Goal: Task Accomplishment & Management: Use online tool/utility

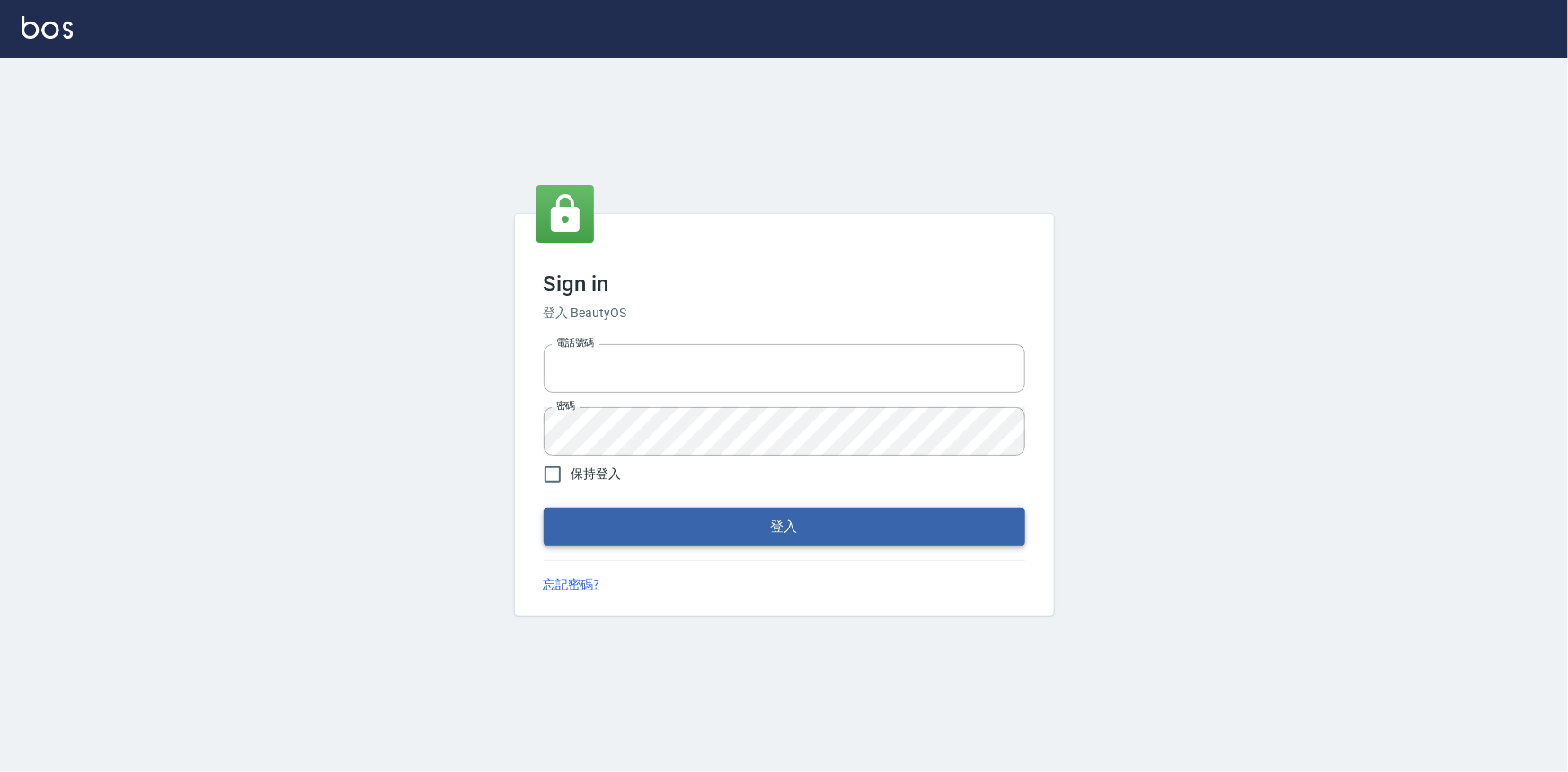
type input "0922670776"
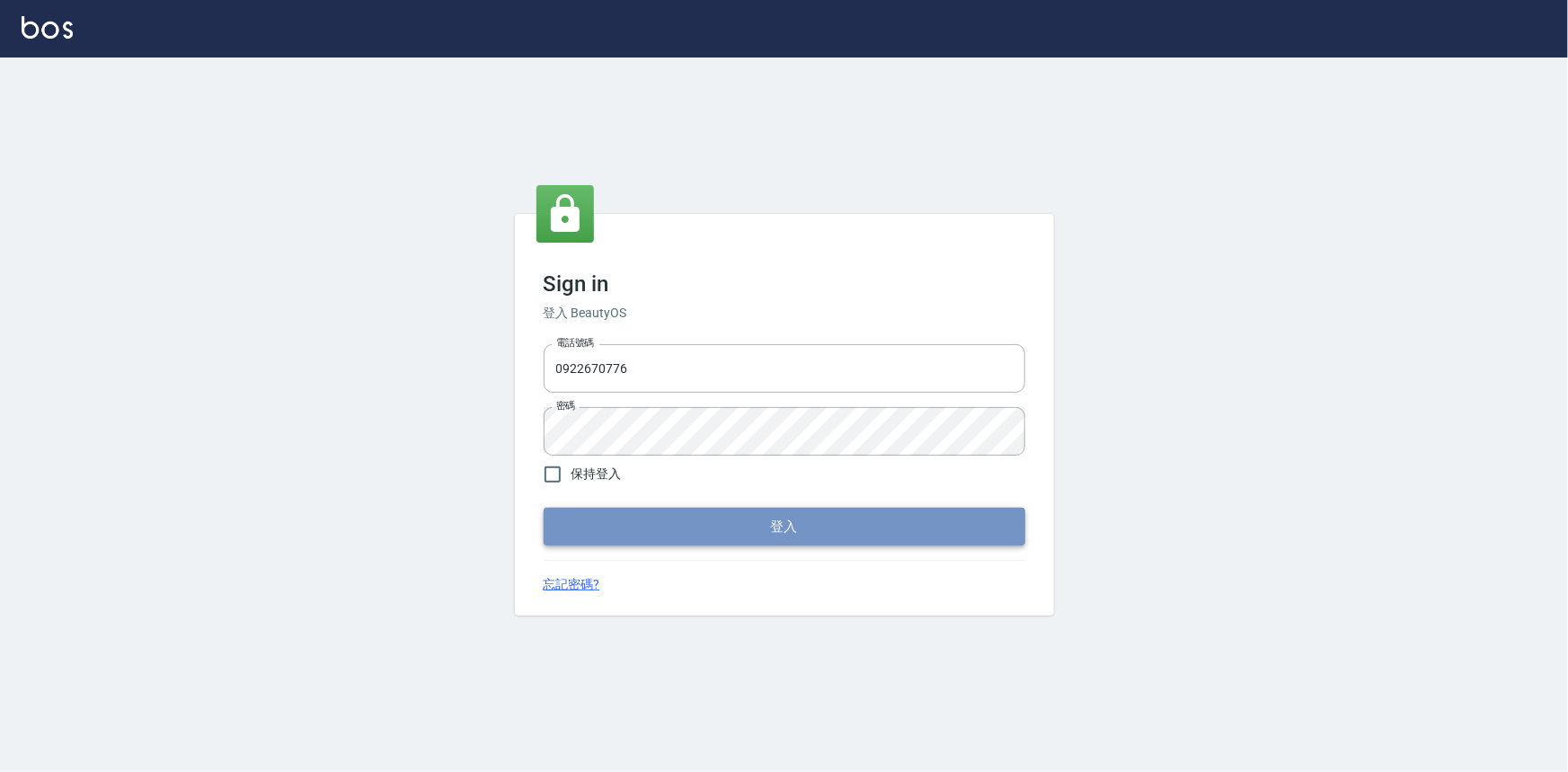
click at [684, 524] on button "登入" at bounding box center [784, 527] width 481 height 38
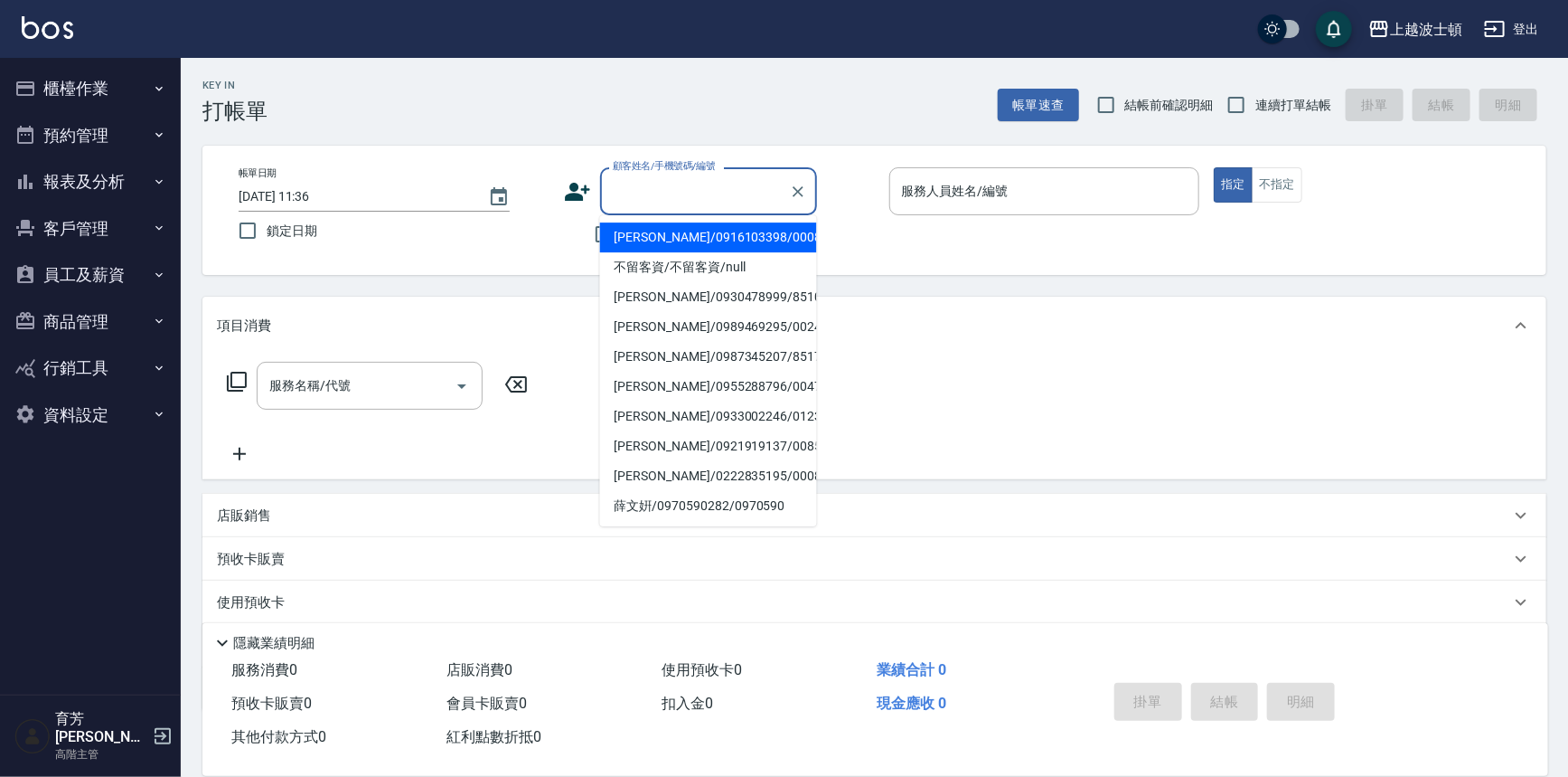
click at [676, 178] on input "顧客姓名/手機號碼/編號" at bounding box center [695, 191] width 174 height 32
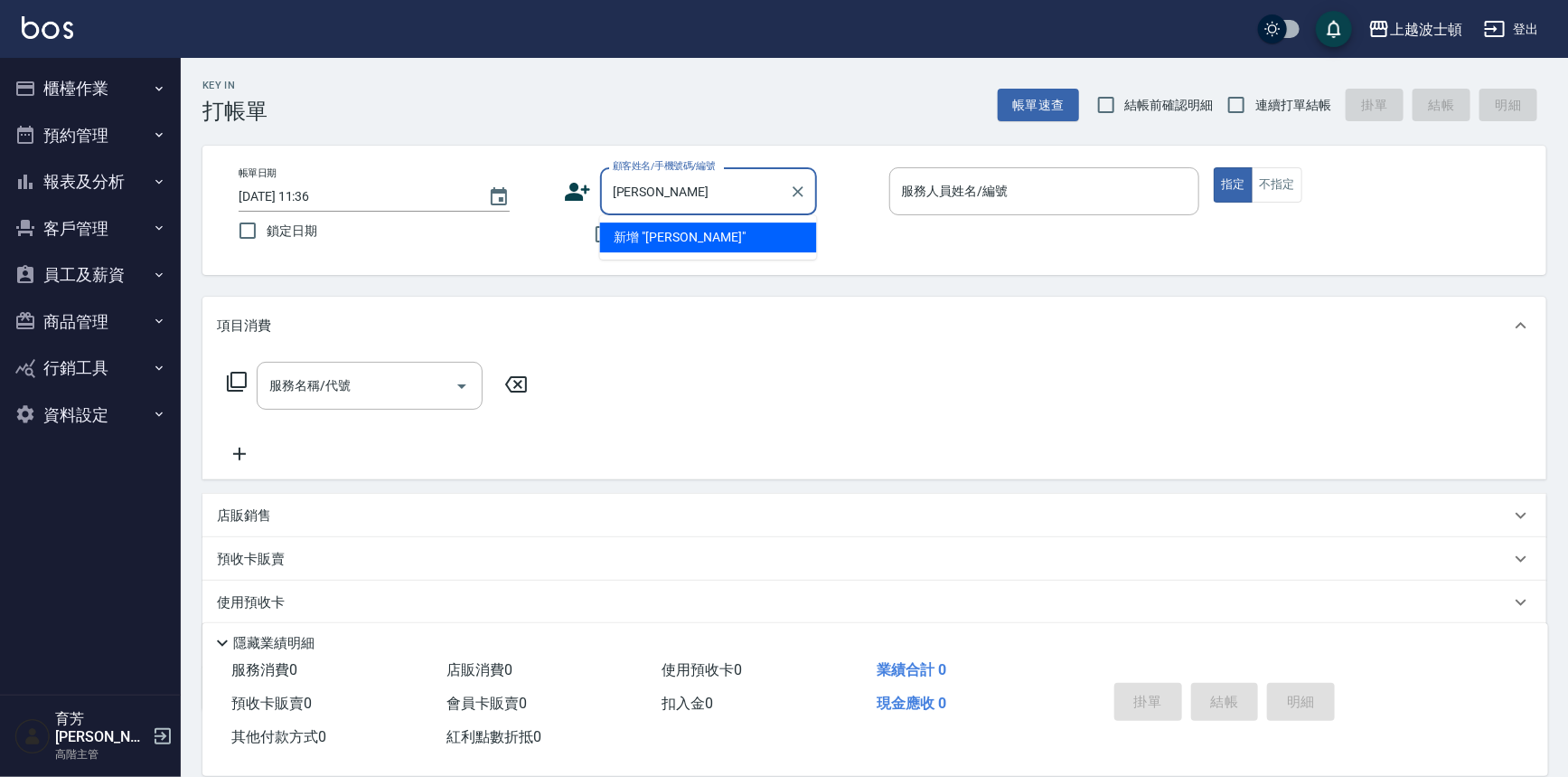
type input "蔡淑"
